Goal: Task Accomplishment & Management: Manage account settings

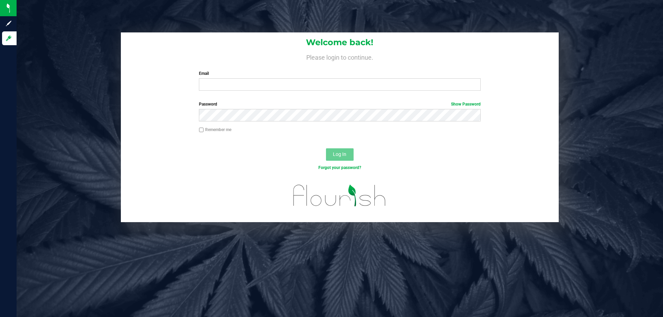
click at [246, 85] on input "Email" at bounding box center [339, 84] width 281 height 12
type input "[EMAIL_ADDRESS][DOMAIN_NAME]"
click at [326, 149] on button "Log In" at bounding box center [340, 155] width 28 height 12
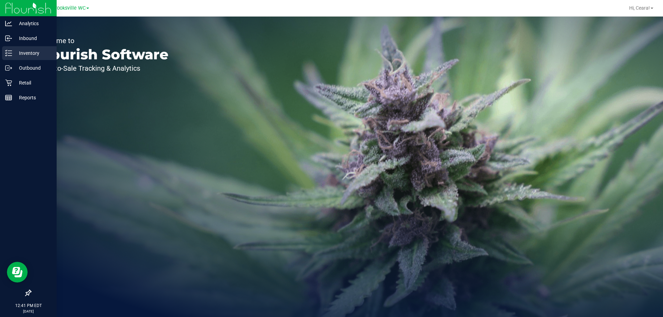
click at [11, 49] on div "Inventory" at bounding box center [29, 53] width 55 height 14
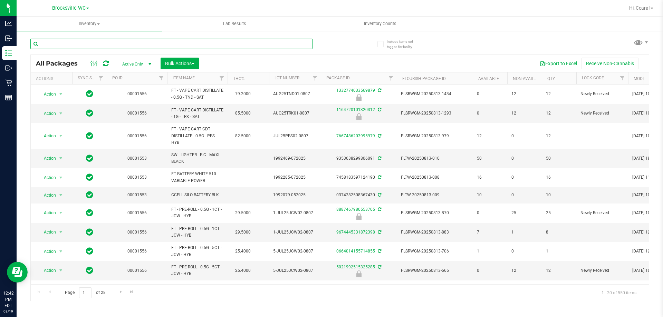
click at [125, 45] on input "text" at bounding box center [171, 44] width 282 height 10
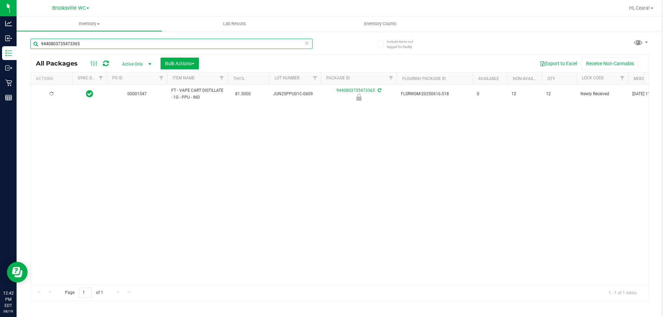
type input "9440803735473365"
click at [56, 92] on span "Action" at bounding box center [47, 94] width 19 height 10
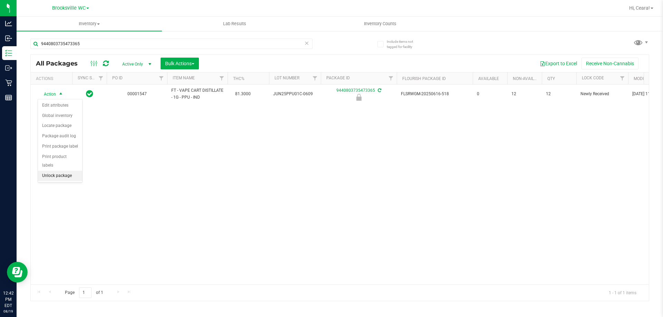
click at [52, 171] on li "Unlock package" at bounding box center [60, 176] width 44 height 10
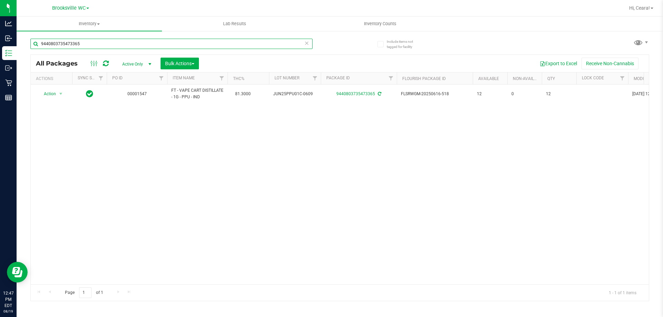
drag, startPoint x: 139, startPoint y: 39, endPoint x: 3, endPoint y: -13, distance: 145.3
click at [3, 0] on html "Analytics Inbound Inventory Outbound Retail Reports 12:47 PM EDT [DATE] 08/19 […" at bounding box center [331, 158] width 663 height 317
type input "0109865800441452"
click at [55, 95] on span "Action" at bounding box center [47, 94] width 19 height 10
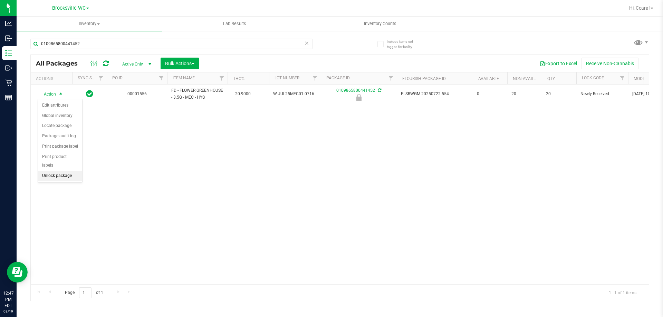
click at [60, 171] on li "Unlock package" at bounding box center [60, 176] width 44 height 10
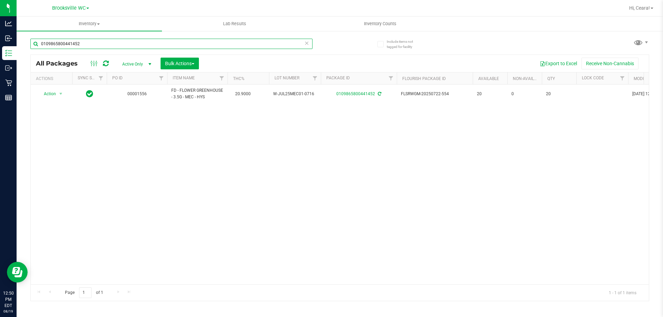
drag, startPoint x: 153, startPoint y: 47, endPoint x: 3, endPoint y: -5, distance: 157.9
click at [3, 0] on html "Analytics Inbound Inventory Outbound Retail Reports 12:50 PM EDT [DATE] 08/19 B…" at bounding box center [331, 158] width 663 height 317
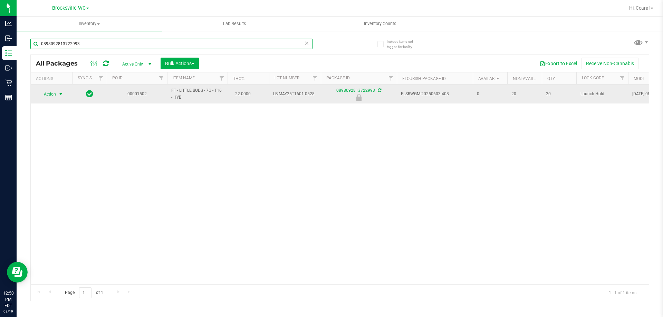
type input "0898092813722993"
click at [54, 96] on span "Action" at bounding box center [47, 94] width 19 height 10
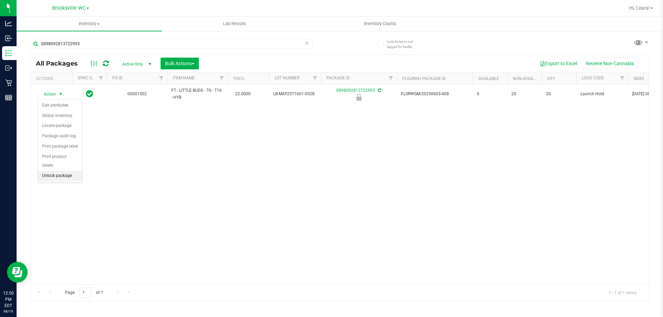
click at [64, 171] on li "Unlock package" at bounding box center [60, 176] width 44 height 10
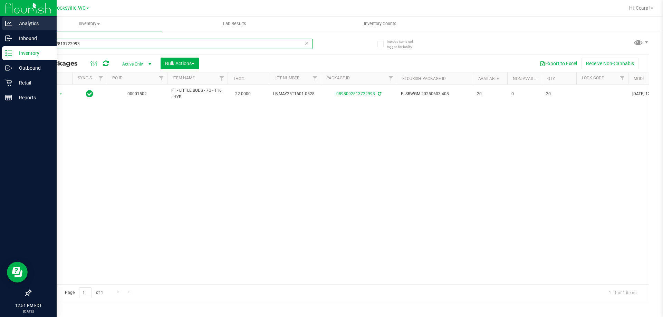
drag, startPoint x: 263, startPoint y: 43, endPoint x: 0, endPoint y: 17, distance: 264.4
click at [0, 18] on div "Analytics Inbound Inventory Outbound Retail Reports 12:51 PM EDT [DATE] 08/19 B…" at bounding box center [331, 158] width 663 height 317
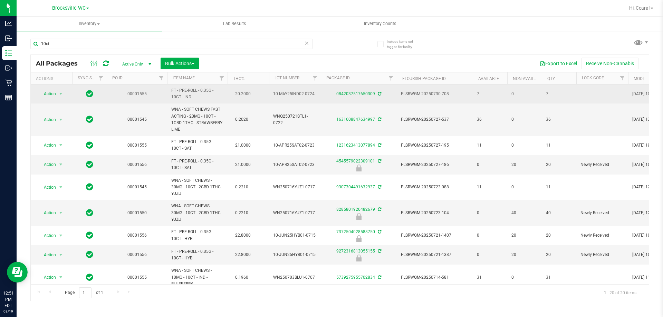
drag, startPoint x: 203, startPoint y: 99, endPoint x: 169, endPoint y: 87, distance: 36.3
click at [169, 87] on td "FT - PRE-ROLL - 0.35G - 10CT - IND" at bounding box center [197, 94] width 60 height 19
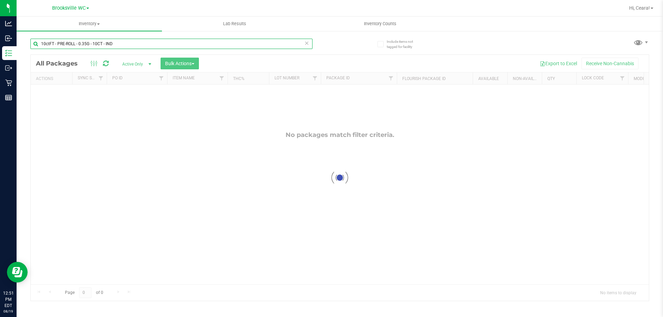
click at [49, 46] on input "10ctFT - PRE-ROLL - 0.35G - 10CT - IND" at bounding box center [171, 44] width 282 height 10
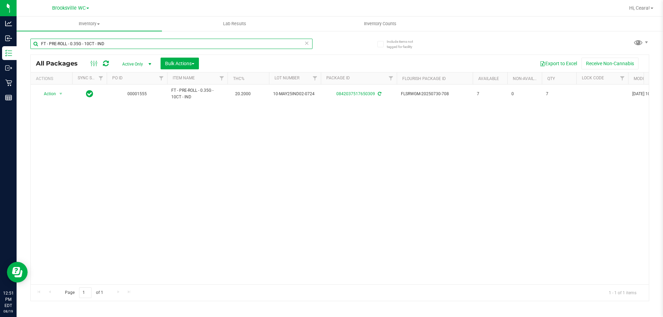
click at [111, 45] on input "FT - PRE-ROLL - 0.35G - 10CT - IND" at bounding box center [171, 44] width 282 height 10
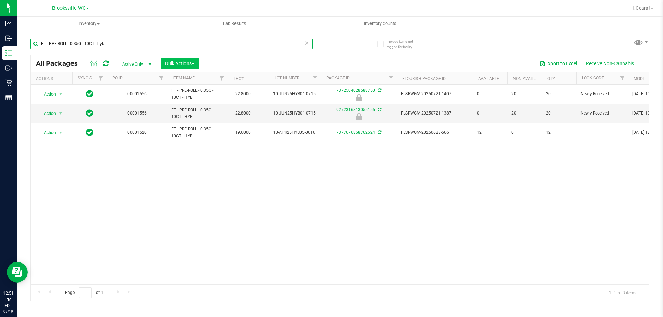
type input "FT - PRE-ROLL - 0.35G - 10CT - hyb"
click at [181, 63] on span "Bulk Actions" at bounding box center [179, 64] width 29 height 6
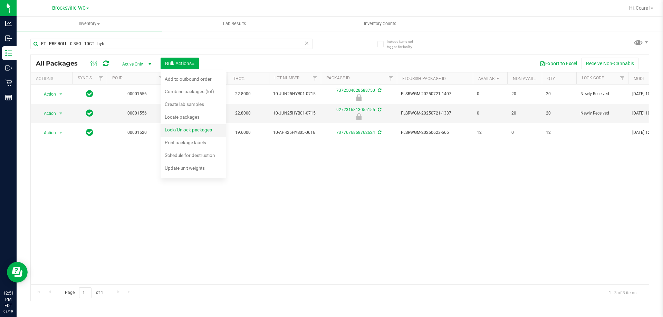
click at [188, 132] on span "Lock/Unlock packages" at bounding box center [188, 130] width 47 height 6
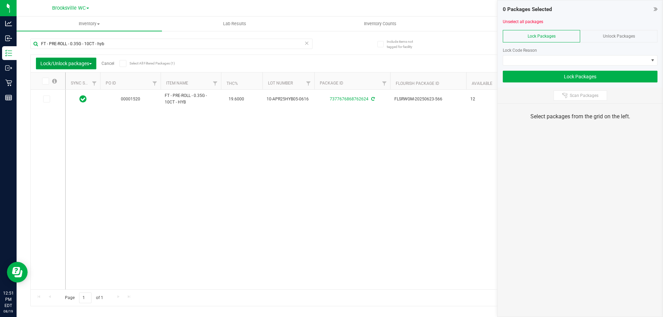
click at [86, 69] on button "Lock/Unlock packages" at bounding box center [66, 64] width 60 height 12
click at [629, 38] on span "Unlock Packages" at bounding box center [619, 36] width 32 height 5
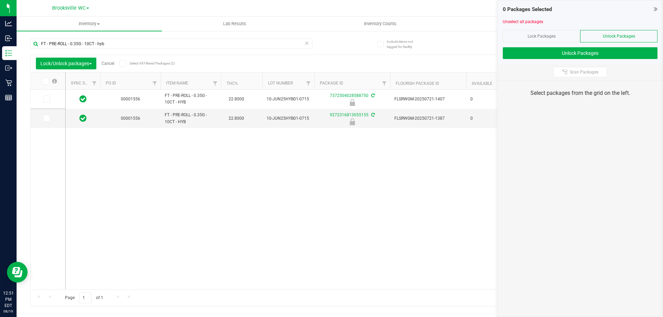
click at [47, 81] on icon at bounding box center [45, 81] width 4 height 0
click at [0, 0] on input "checkbox" at bounding box center [0, 0] width 0 height 0
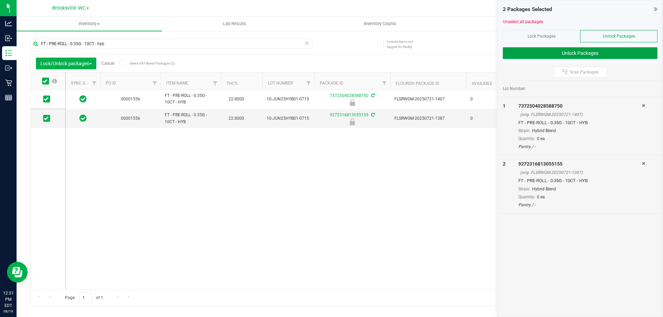
click at [603, 55] on button "Unlock Packages" at bounding box center [580, 53] width 155 height 12
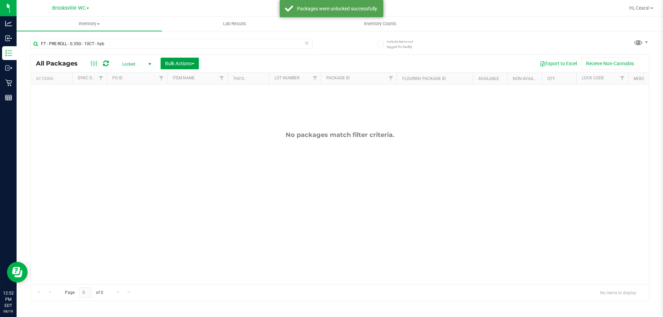
click at [181, 61] on span "Bulk Actions" at bounding box center [179, 64] width 29 height 6
click at [186, 130] on span "Lock/Unlock packages" at bounding box center [188, 130] width 47 height 6
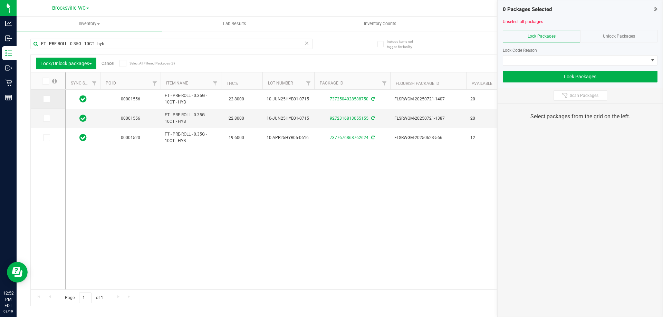
click at [46, 99] on icon at bounding box center [46, 99] width 4 height 0
click at [0, 0] on input "checkbox" at bounding box center [0, 0] width 0 height 0
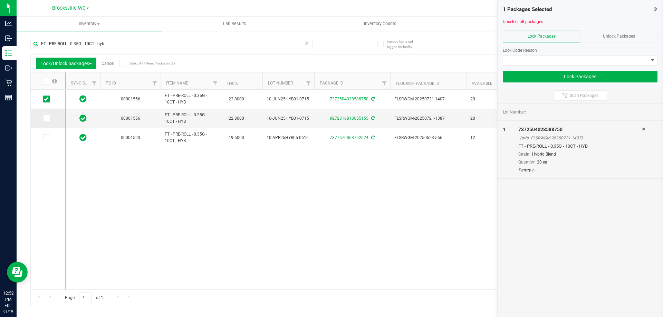
click at [45, 118] on icon at bounding box center [46, 118] width 4 height 0
click at [0, 0] on input "checkbox" at bounding box center [0, 0] width 0 height 0
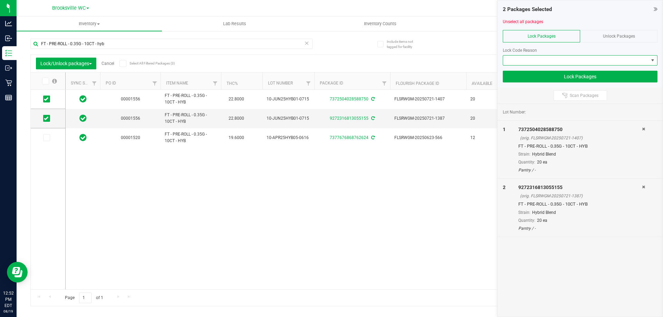
click at [527, 62] on span at bounding box center [575, 61] width 145 height 10
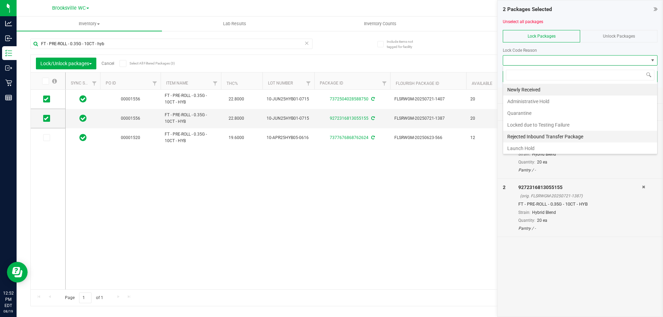
scroll to position [10, 155]
click at [548, 146] on li "Launch Hold" at bounding box center [580, 149] width 154 height 12
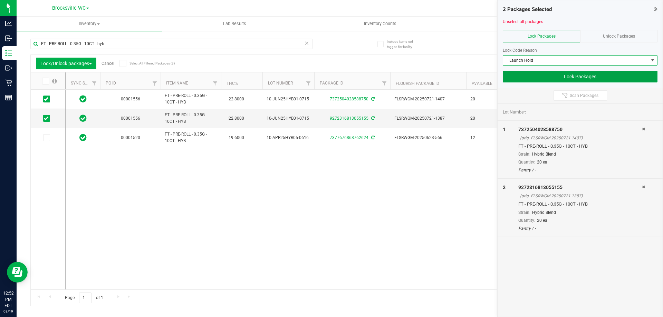
drag, startPoint x: 594, startPoint y: 79, endPoint x: 586, endPoint y: 83, distance: 8.0
click at [591, 80] on button "Lock Packages" at bounding box center [580, 77] width 155 height 12
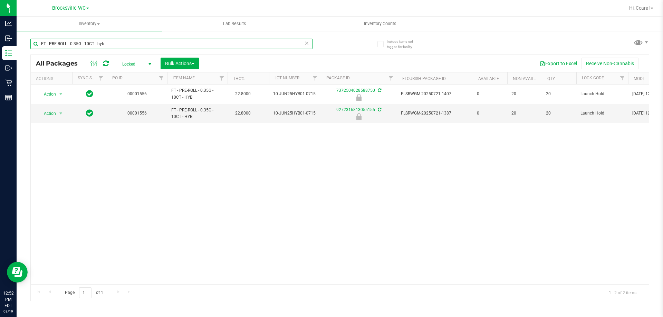
drag, startPoint x: 205, startPoint y: 34, endPoint x: 0, endPoint y: -42, distance: 218.3
click at [0, 0] on html "Analytics Inbound Inventory Outbound Retail Reports 12:52 PM EDT [DATE] 08/19 B…" at bounding box center [331, 158] width 663 height 317
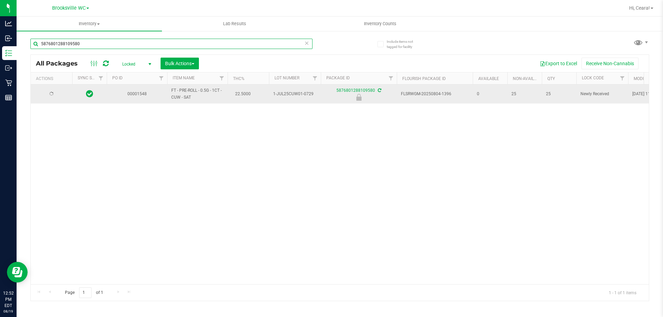
type input "5876801288109580"
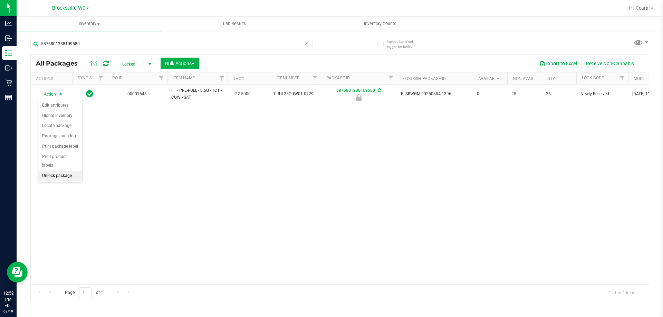
click at [68, 171] on li "Unlock package" at bounding box center [60, 176] width 44 height 10
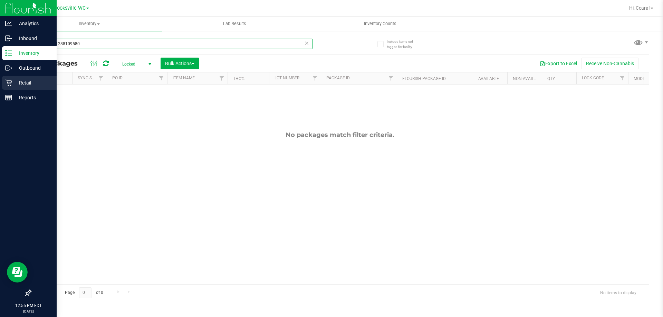
drag, startPoint x: 285, startPoint y: 41, endPoint x: 0, endPoint y: 79, distance: 287.5
click at [0, 50] on div "Analytics Inbound Inventory Outbound Retail Reports 12:55 PM EDT [DATE] 08/19 B…" at bounding box center [331, 158] width 663 height 317
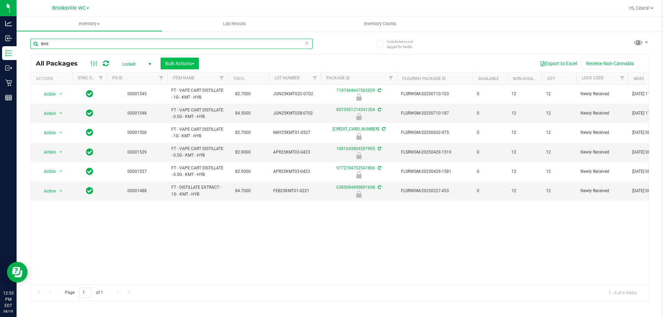
type input "kmt"
click at [171, 59] on button "Bulk Actions" at bounding box center [180, 64] width 38 height 12
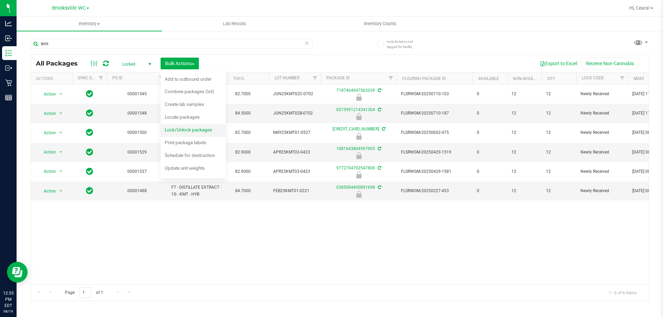
click at [182, 127] on span "Lock/Unlock packages" at bounding box center [188, 130] width 47 height 6
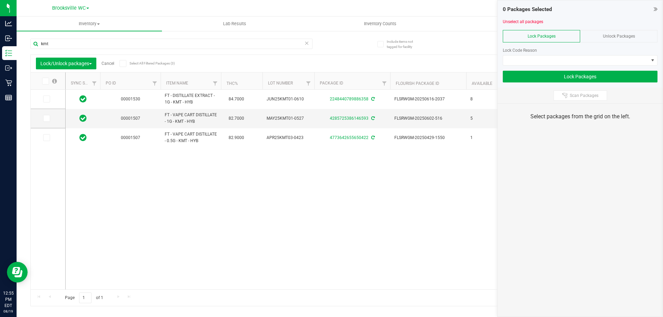
click at [459, 156] on div "00001530 FT - DISTILLATE EXTRACT - 1G - KMT - HYB 84.7000 JUN25KMT01-0610 22484…" at bounding box center [357, 190] width 583 height 200
click at [479, 168] on div "00001530 FT - DISTILLATE EXTRACT - 1G - KMT - HYB 84.7000 JUN25KMT01-0610 22484…" at bounding box center [357, 190] width 583 height 200
click at [654, 8] on icon at bounding box center [656, 9] width 4 height 7
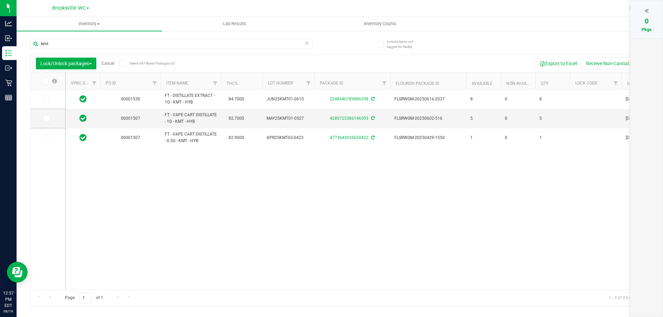
click at [114, 65] on link "Cancel" at bounding box center [108, 63] width 13 height 5
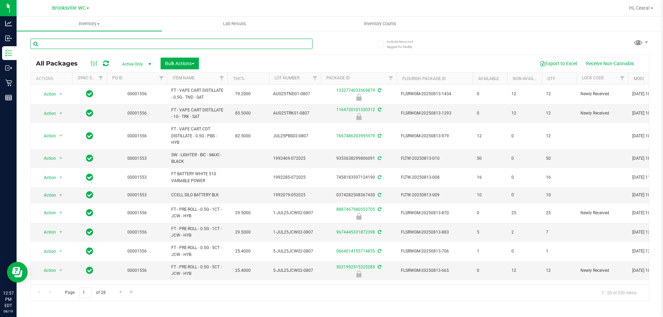
click at [173, 39] on input "text" at bounding box center [171, 44] width 282 height 10
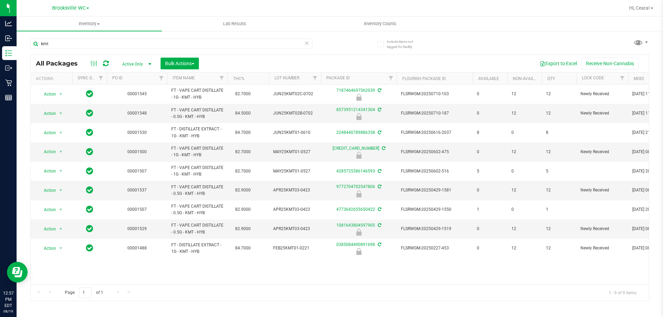
click at [208, 79] on th "Item Name" at bounding box center [197, 79] width 60 height 12
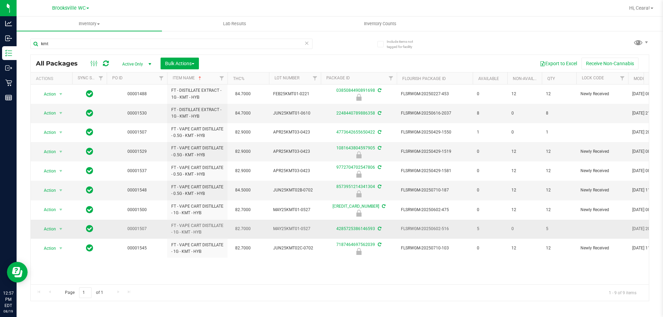
drag, startPoint x: 204, startPoint y: 231, endPoint x: 171, endPoint y: 227, distance: 33.2
click at [171, 227] on span "FT - VAPE CART DISTILLATE - 1G - KMT - HYB" at bounding box center [197, 229] width 52 height 13
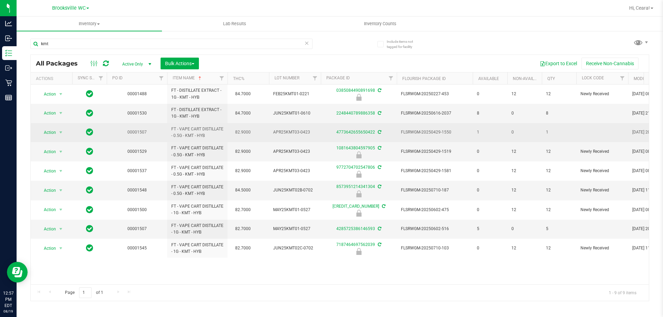
copy span "FT - VAPE CART DISTILLATE - 1G - KMT - HYB"
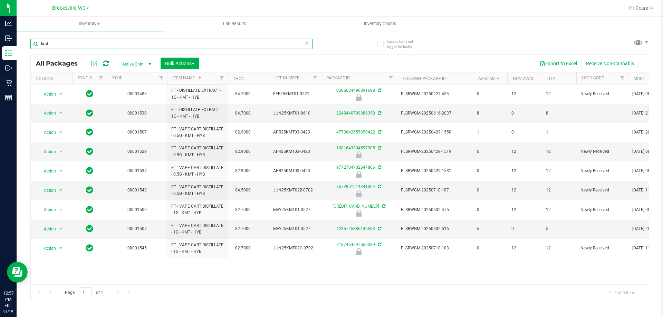
drag, startPoint x: 97, startPoint y: 38, endPoint x: 31, endPoint y: 37, distance: 66.0
click at [31, 37] on div "kmt" at bounding box center [184, 43] width 309 height 22
paste input "FT - VAPE CART DISTILLATE - 1G - KMT - HYB"
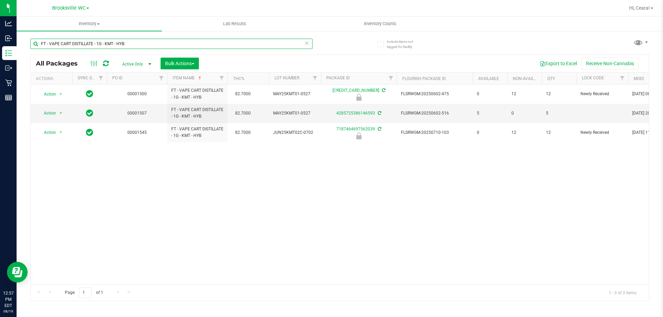
click at [100, 44] on input "FT - VAPE CART DISTILLATE - 1G - KMT - HYB" at bounding box center [171, 44] width 282 height 10
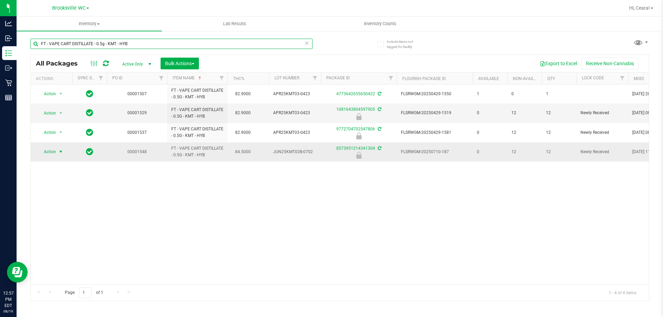
type input "FT - VAPE CART DISTILLATE - 0.5g - KMT - HYB"
click at [48, 153] on span "Action" at bounding box center [47, 152] width 19 height 10
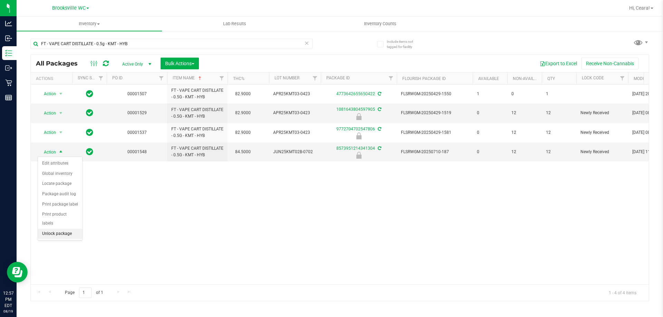
click at [58, 229] on li "Unlock package" at bounding box center [60, 234] width 44 height 10
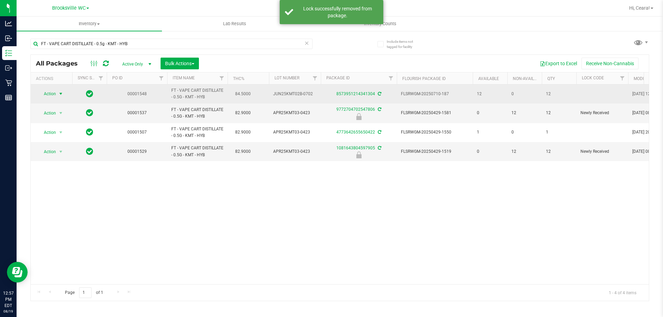
click at [53, 92] on span "Action" at bounding box center [47, 94] width 19 height 10
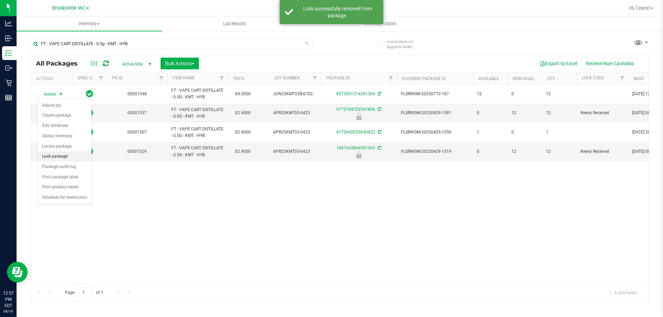
click at [49, 155] on li "Lock package" at bounding box center [65, 157] width 54 height 10
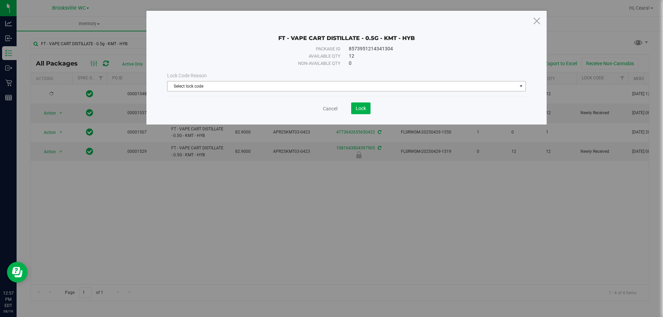
click at [457, 83] on span "Select lock code" at bounding box center [343, 87] width 350 height 10
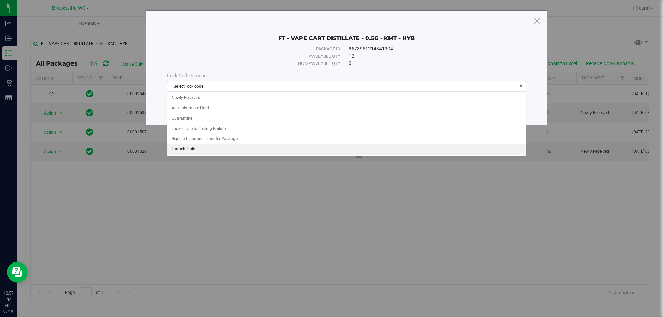
click at [207, 150] on li "Launch Hold" at bounding box center [347, 149] width 358 height 10
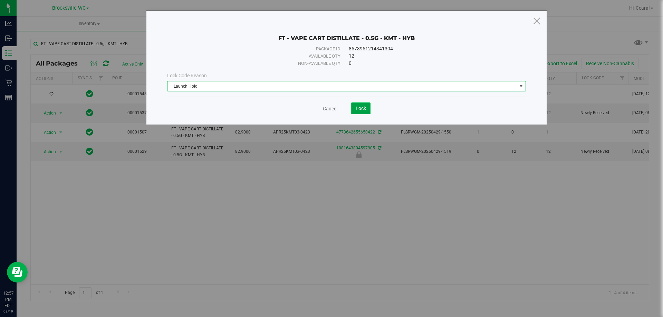
click at [358, 109] on span "Lock" at bounding box center [361, 109] width 10 height 6
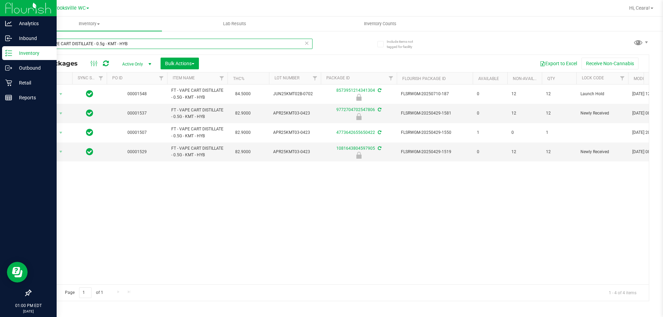
drag, startPoint x: 164, startPoint y: 41, endPoint x: 0, endPoint y: 7, distance: 167.7
click at [0, 7] on div "Analytics Inbound Inventory Outbound Retail Reports 01:00 PM EDT [DATE] 08/19 […" at bounding box center [331, 158] width 663 height 317
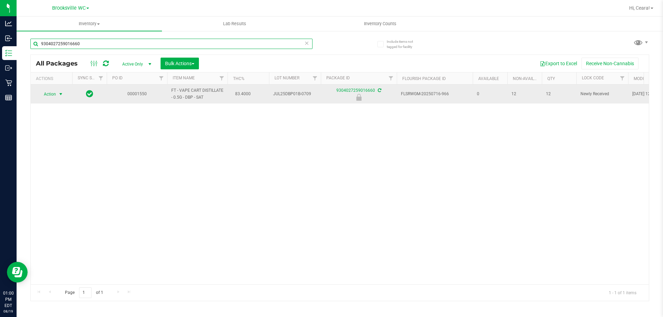
type input "9304027259016660"
click at [51, 98] on span "Action" at bounding box center [47, 94] width 19 height 10
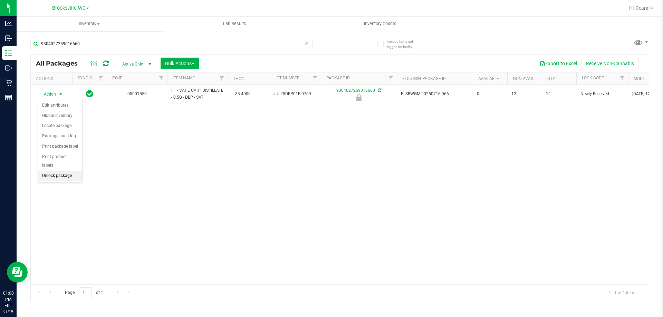
click at [59, 171] on li "Unlock package" at bounding box center [60, 176] width 44 height 10
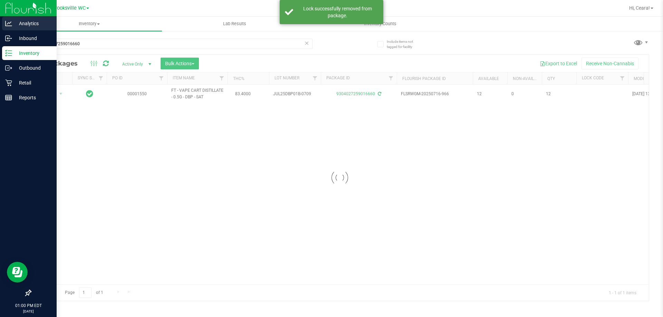
drag, startPoint x: 112, startPoint y: 43, endPoint x: 0, endPoint y: 28, distance: 113.3
click at [0, 33] on div "Analytics Inbound Inventory Outbound Retail Reports 01:00 PM EDT [DATE] 08/19 […" at bounding box center [331, 158] width 663 height 317
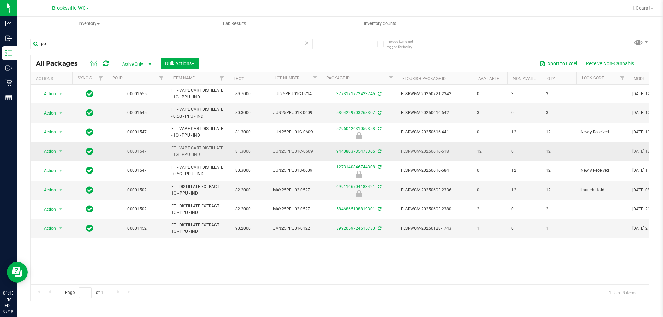
type input "p"
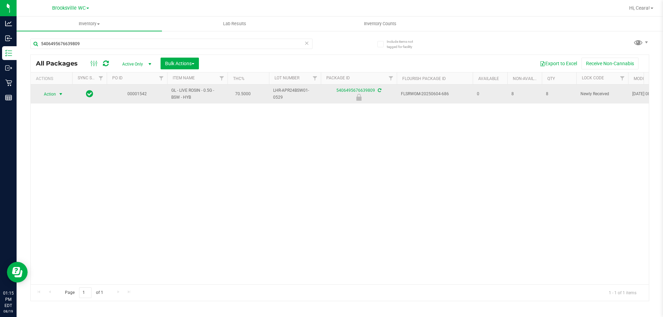
type input "5406495676639809"
click at [54, 90] on span "Action" at bounding box center [47, 94] width 19 height 10
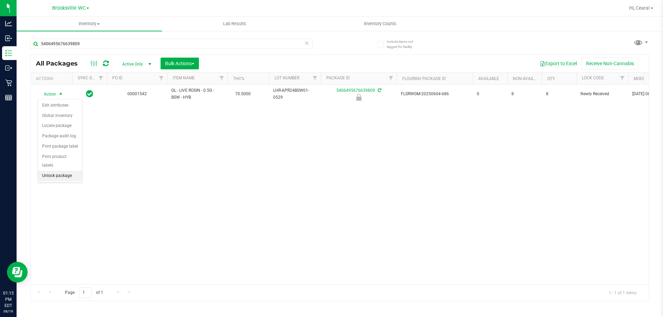
click at [72, 171] on li "Unlock package" at bounding box center [60, 176] width 44 height 10
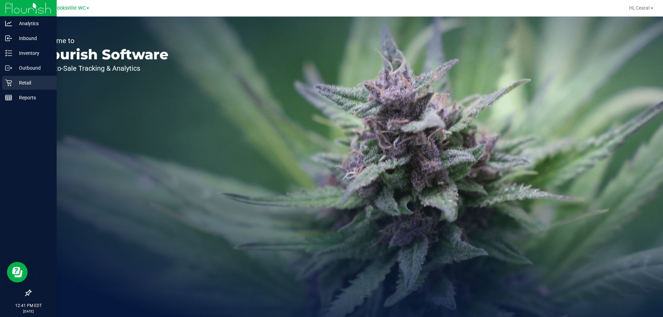
click at [32, 83] on p "Retail" at bounding box center [32, 83] width 41 height 8
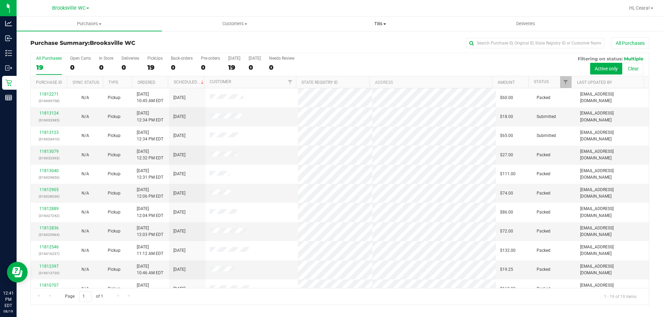
click at [368, 22] on span "Tills" at bounding box center [380, 24] width 145 height 6
click at [362, 40] on li "Manage tills" at bounding box center [379, 42] width 145 height 8
